Goal: Task Accomplishment & Management: Complete application form

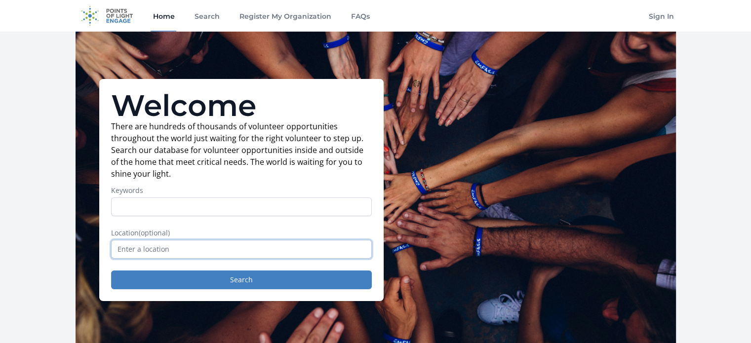
click at [163, 249] on input "text" at bounding box center [241, 249] width 261 height 19
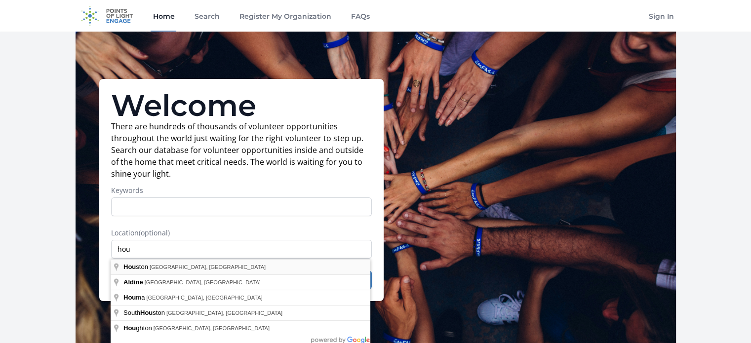
type input "[GEOGRAPHIC_DATA], [GEOGRAPHIC_DATA], [GEOGRAPHIC_DATA]"
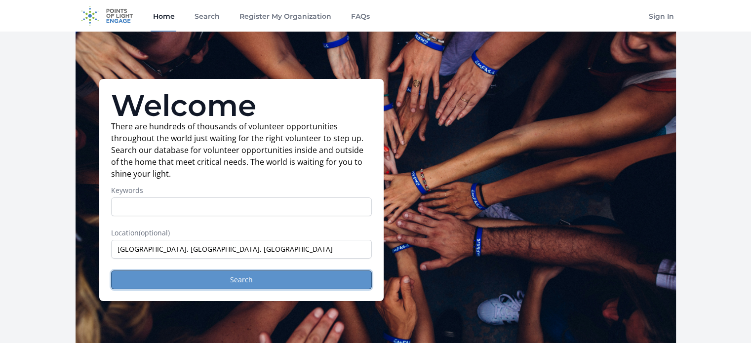
click at [247, 281] on button "Search" at bounding box center [241, 280] width 261 height 19
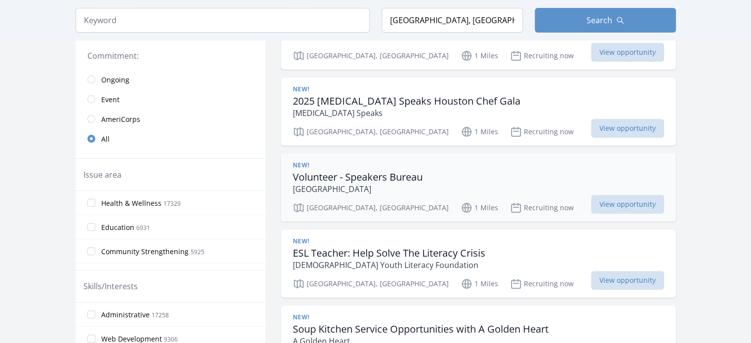
scroll to position [247, 0]
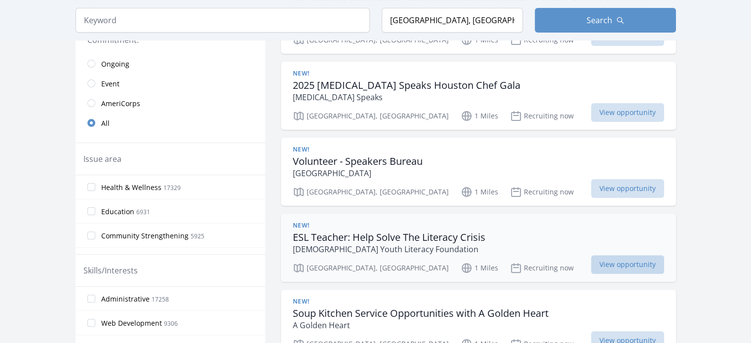
click at [616, 268] on span "View opportunity" at bounding box center [627, 264] width 73 height 19
click at [93, 102] on input "radio" at bounding box center [91, 103] width 8 height 8
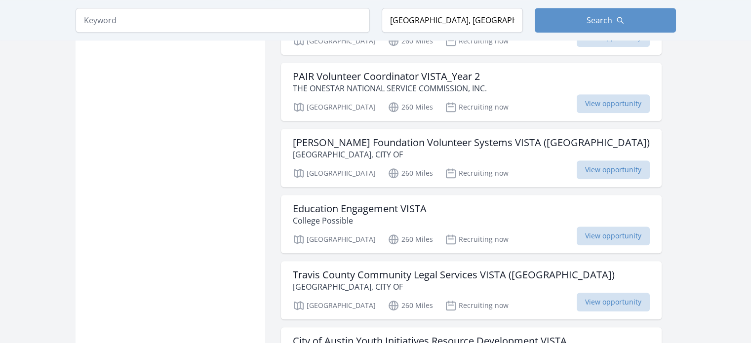
scroll to position [889, 0]
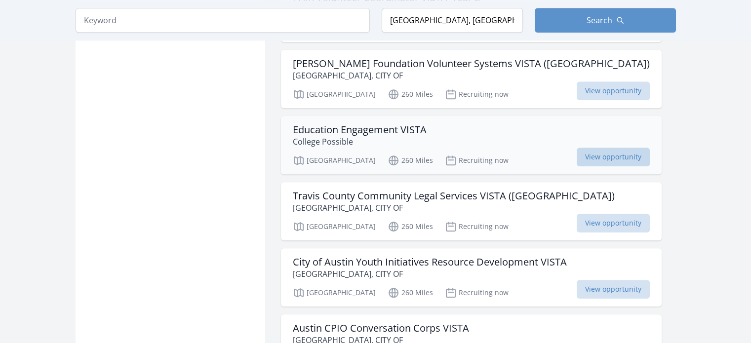
click at [577, 155] on span "View opportunity" at bounding box center [613, 157] width 73 height 19
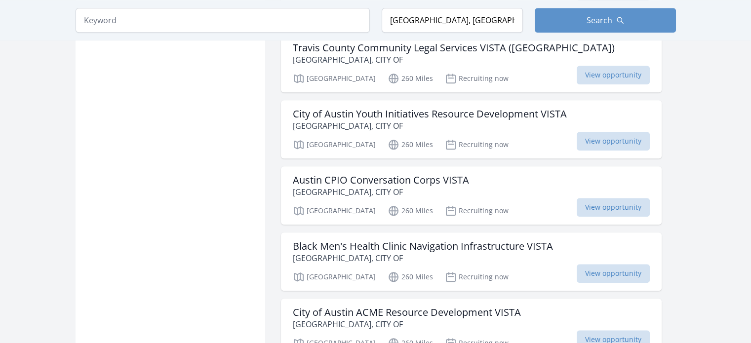
scroll to position [1185, 0]
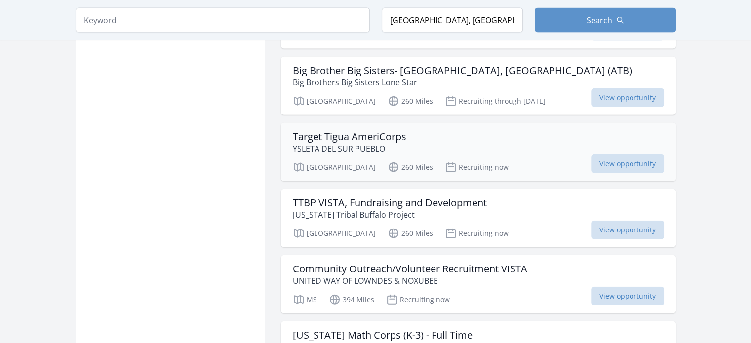
scroll to position [2321, 0]
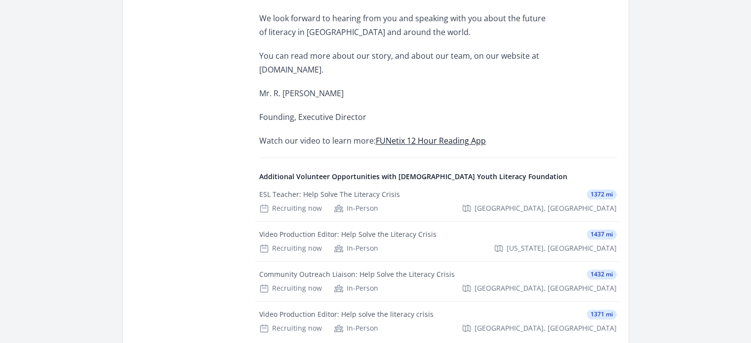
scroll to position [1185, 0]
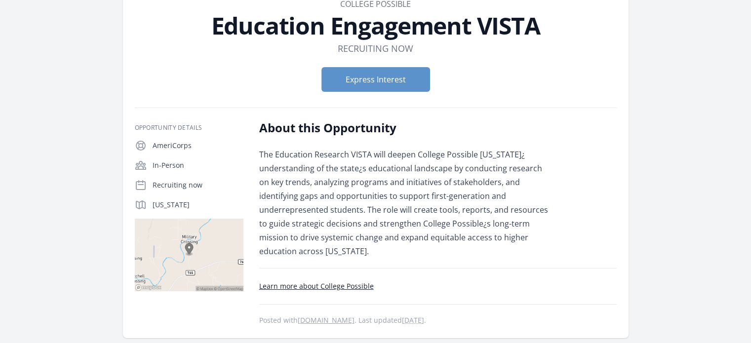
scroll to position [99, 0]
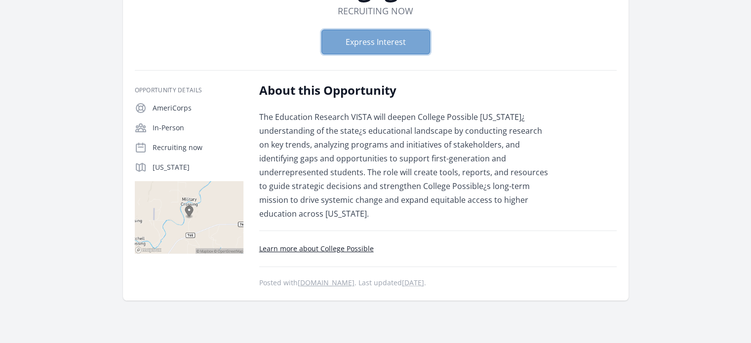
click at [390, 41] on button "Express Interest" at bounding box center [376, 42] width 109 height 25
